Goal: Task Accomplishment & Management: Complete application form

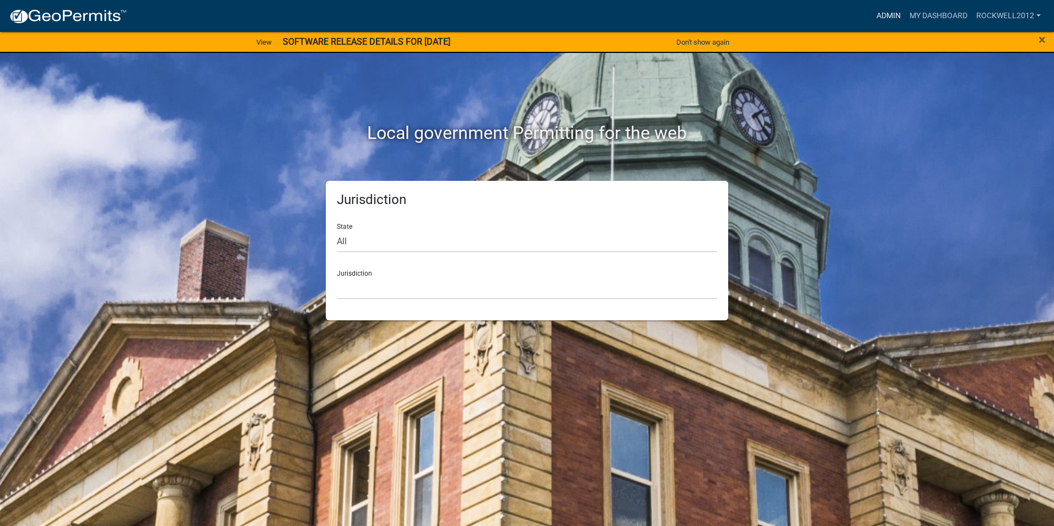
click at [887, 13] on link "Admin" at bounding box center [888, 16] width 33 height 21
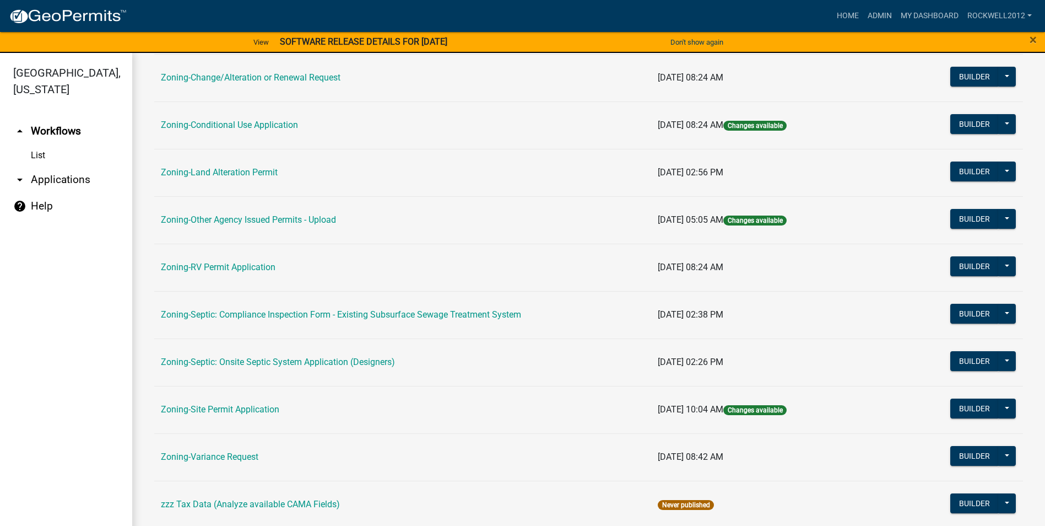
scroll to position [320, 0]
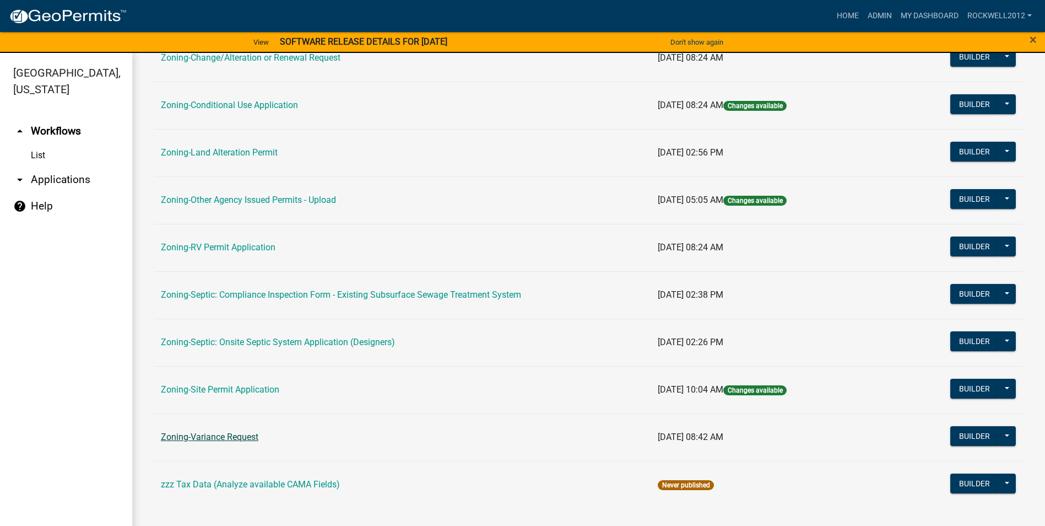
click at [224, 433] on link "Zoning-Variance Request" at bounding box center [210, 436] width 98 height 10
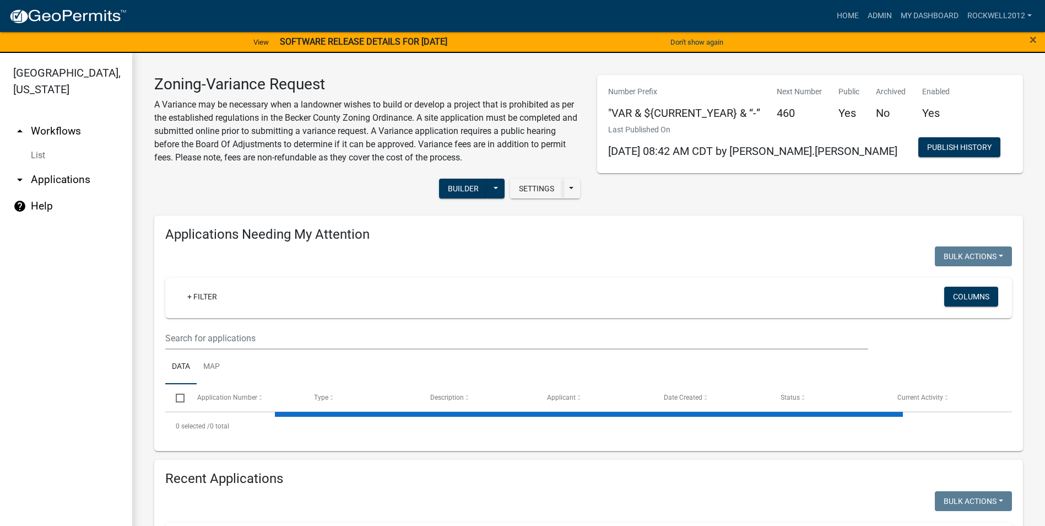
select select "1: 25"
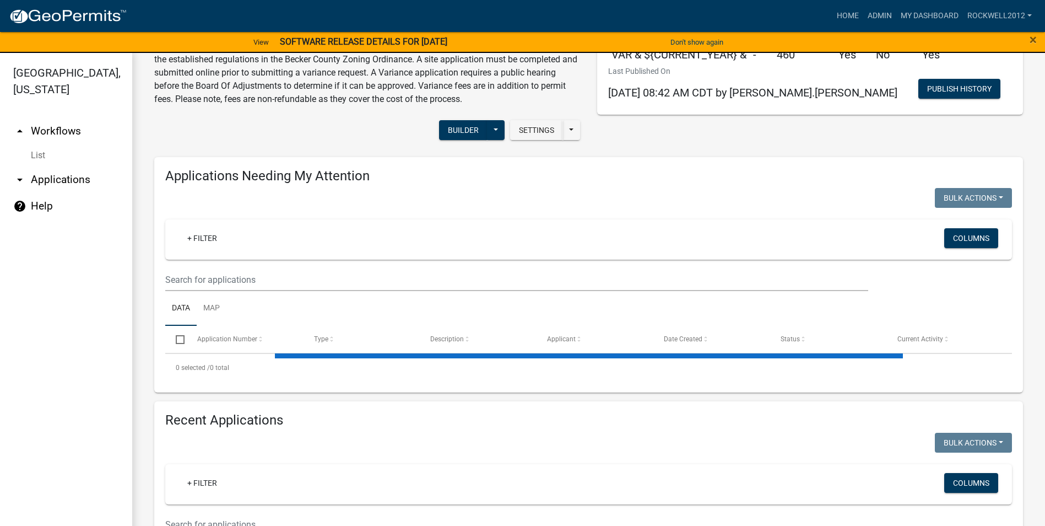
select select "3: 100"
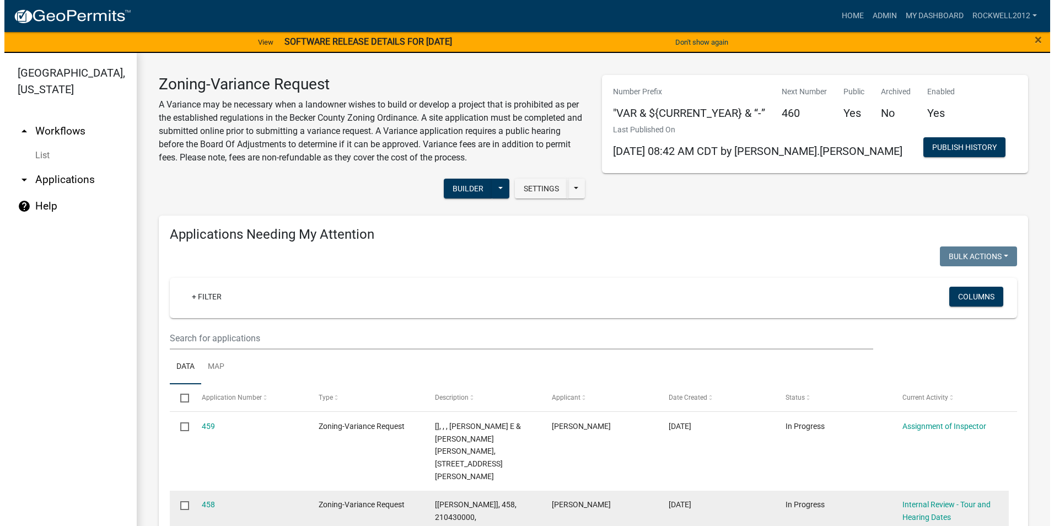
scroll to position [110, 0]
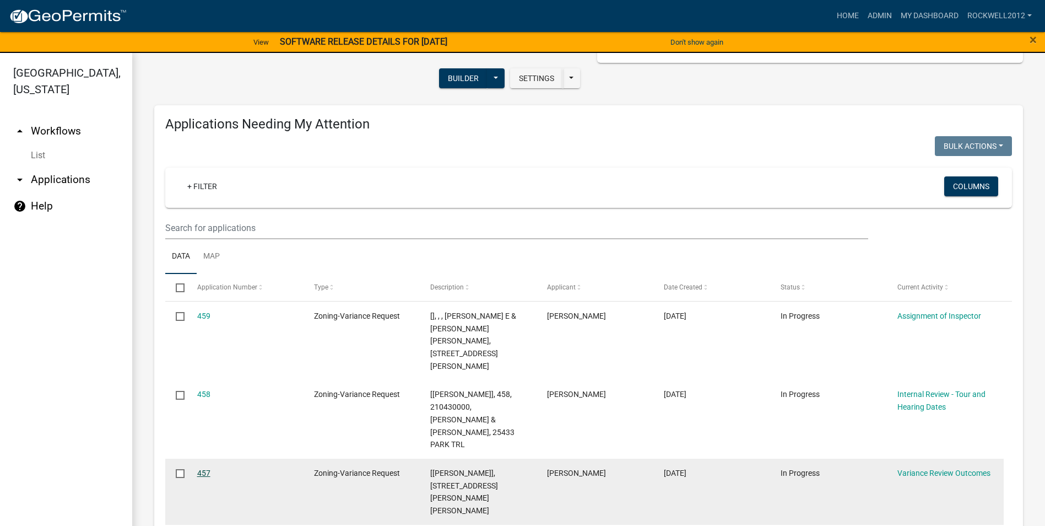
click at [198, 468] on link "457" at bounding box center [203, 472] width 13 height 9
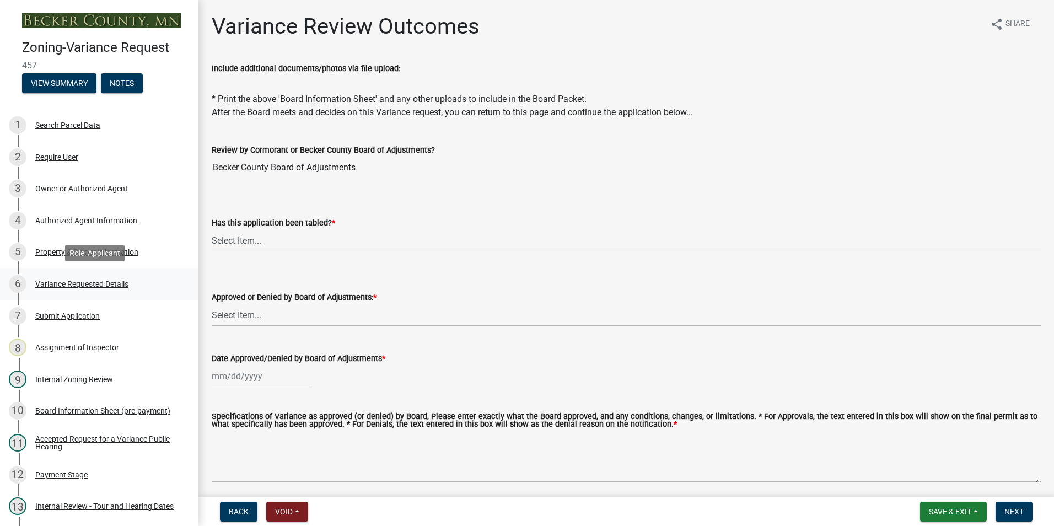
click at [69, 280] on div "Variance Requested Details" at bounding box center [81, 284] width 93 height 8
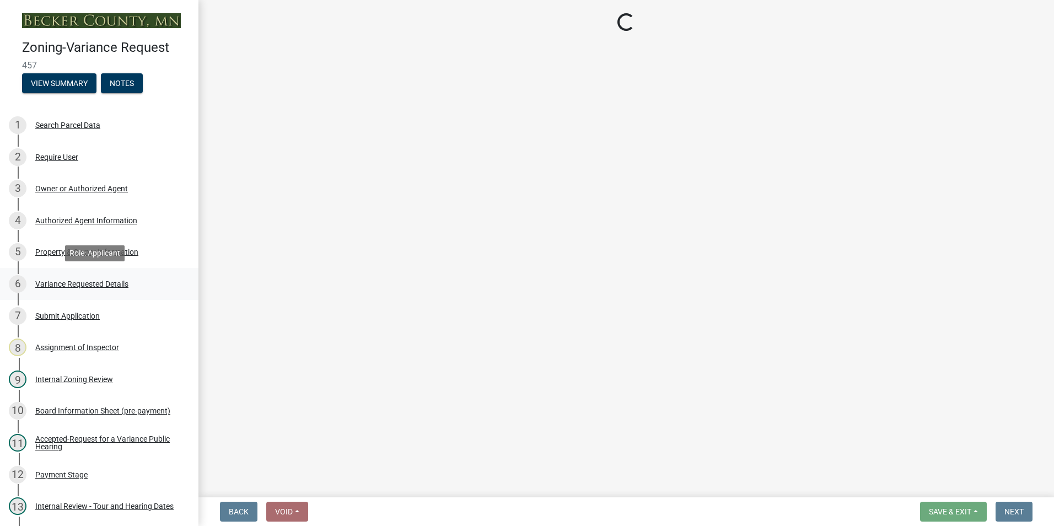
select select "edc6b78d-c029-41a6-a436-e6f76b5f0855"
select select "a5c6235c-6fe0-43e3-9b64-f3566618e99d"
select select "bb2b5e43-03c1-4874-9abf-a65f400af928"
select select "8ea3e6c3-8fed-4904-aa20-2f643744aa0c"
select select "860afd09-da87-482b-bca4-413f5cf53582"
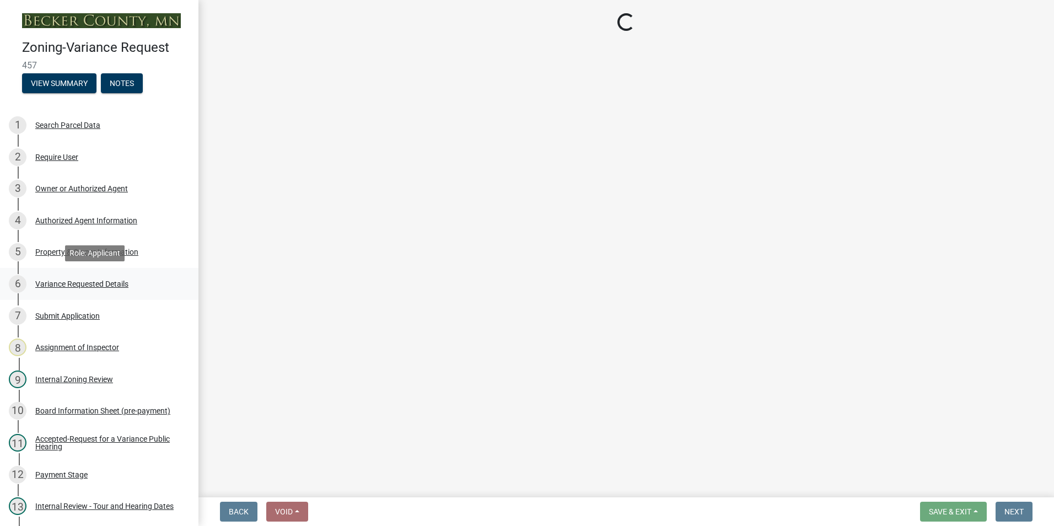
select select "ee8740c3-f4d5-48cf-ad42-c8f7342b480c"
select select "1aa51e34-4f0a-4095-a3f3-287665056048"
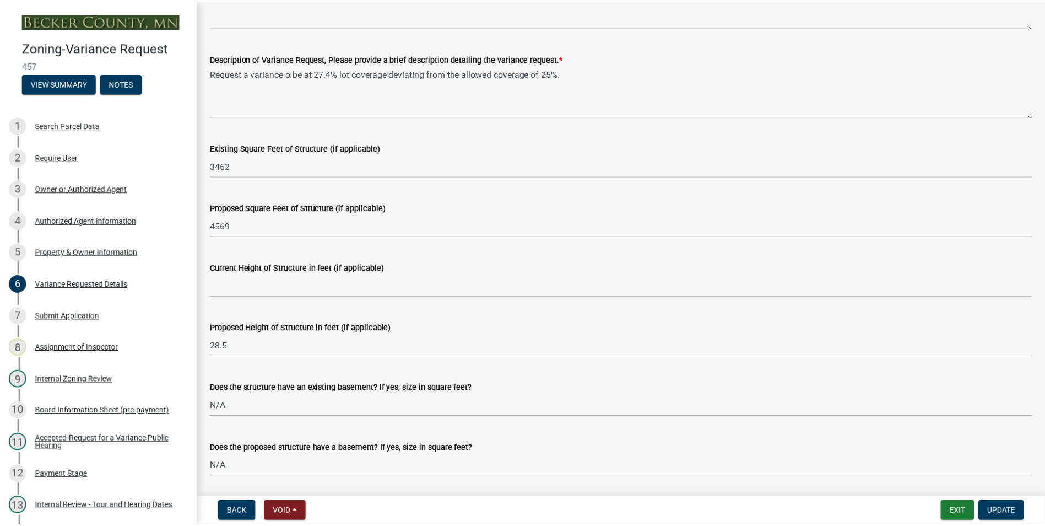
scroll to position [882, 0]
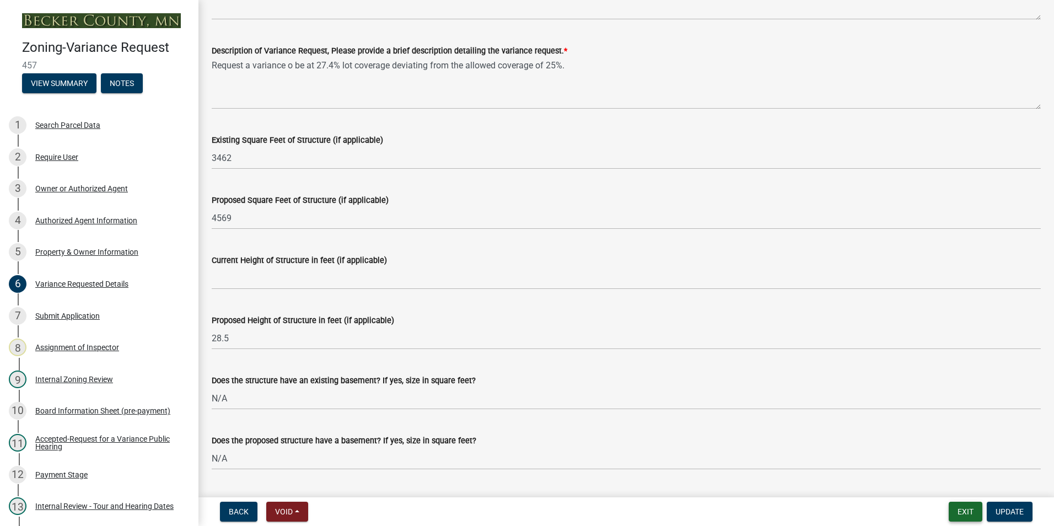
click at [963, 507] on button "Exit" at bounding box center [965, 511] width 34 height 20
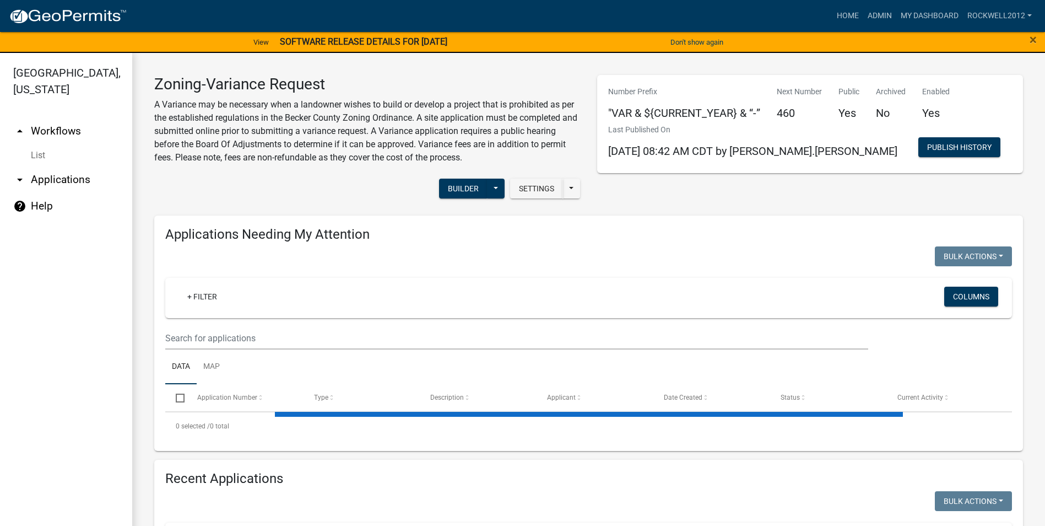
select select "1: 25"
select select "3: 100"
